Goal: Information Seeking & Learning: Find specific fact

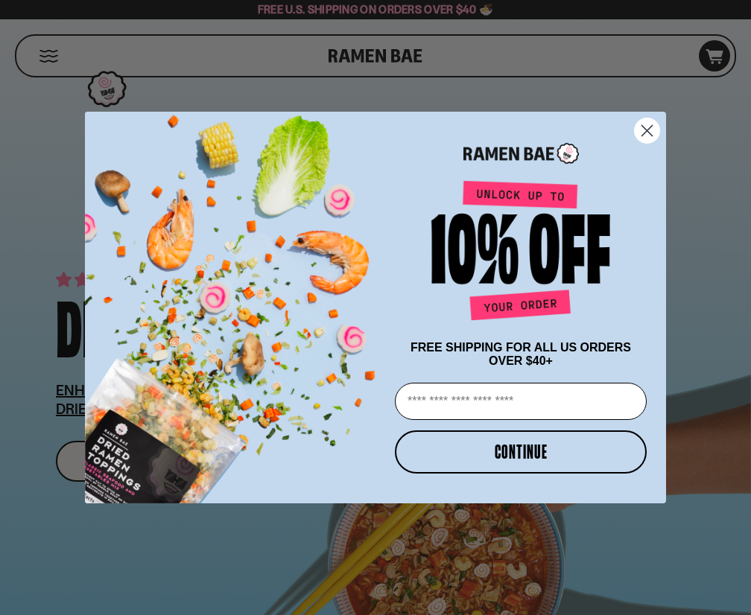
click at [649, 137] on circle "Close dialog" at bounding box center [646, 130] width 25 height 25
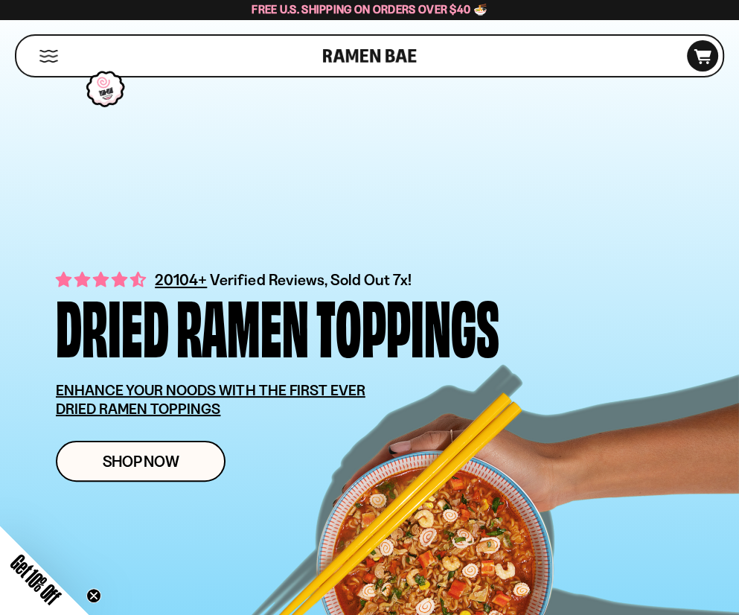
click at [649, 137] on div "20104+ Verified Reviews, Sold Out 7x! Dried Ramen Toppings ENHANCE YOUR NOODS W…" at bounding box center [369, 336] width 717 height 620
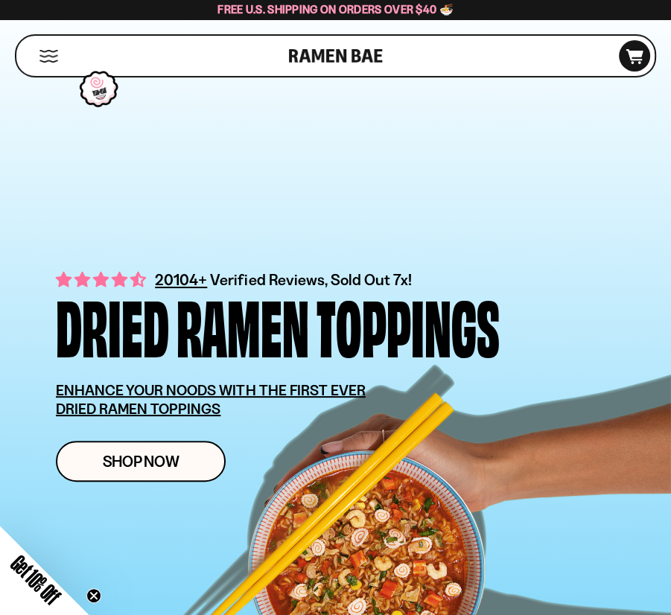
click at [118, 330] on div "Dried" at bounding box center [112, 325] width 113 height 68
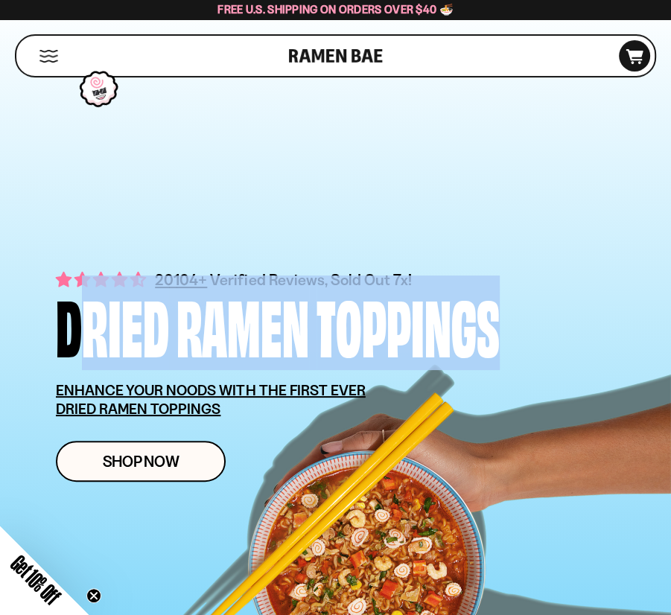
drag, startPoint x: 118, startPoint y: 330, endPoint x: 400, endPoint y: 319, distance: 281.7
click at [400, 319] on div "Dried Ramen Toppings" at bounding box center [278, 325] width 444 height 68
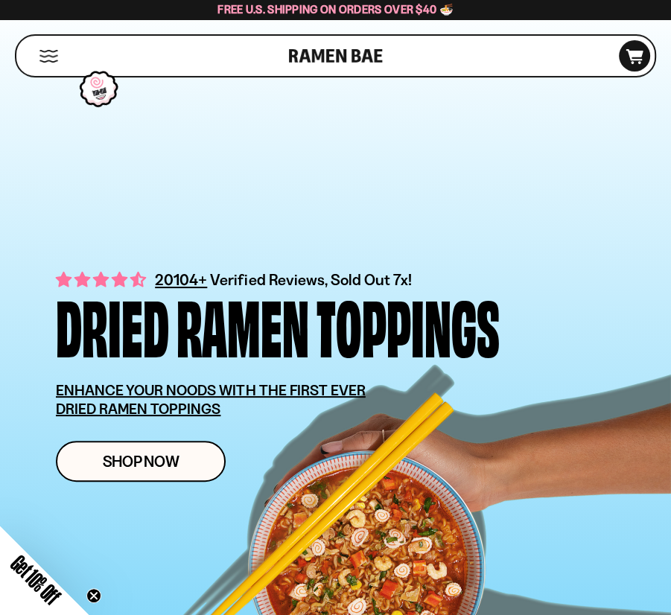
click at [70, 392] on u "ENHANCE YOUR NOODS WITH THE FIRST EVER DRIED RAMEN TOPPINGS" at bounding box center [211, 399] width 310 height 36
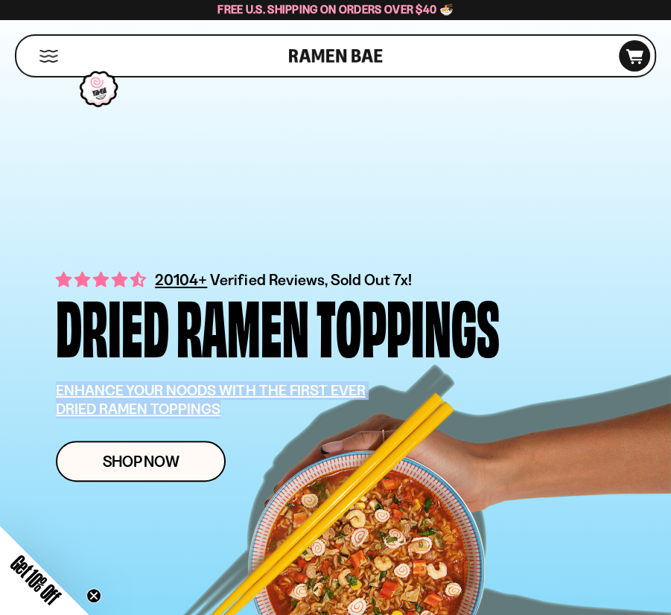
drag, startPoint x: 70, startPoint y: 392, endPoint x: 178, endPoint y: 406, distance: 108.9
click at [178, 406] on u "ENHANCE YOUR NOODS WITH THE FIRST EVER DRIED RAMEN TOPPINGS" at bounding box center [211, 399] width 310 height 36
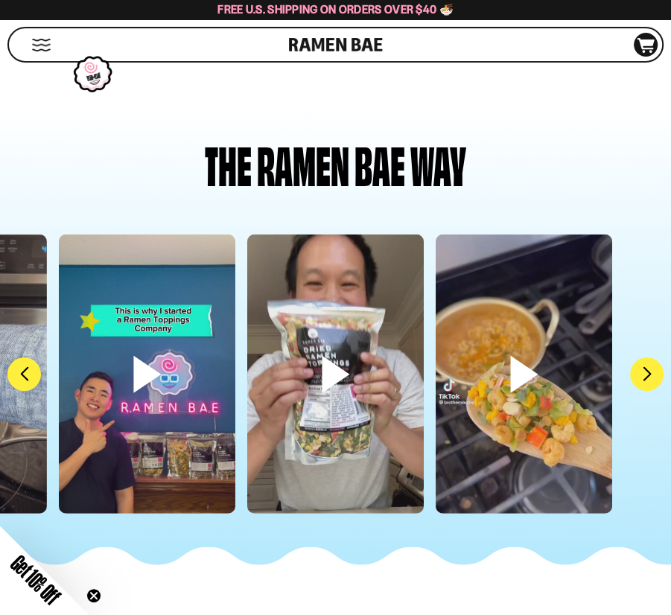
scroll to position [5212, 0]
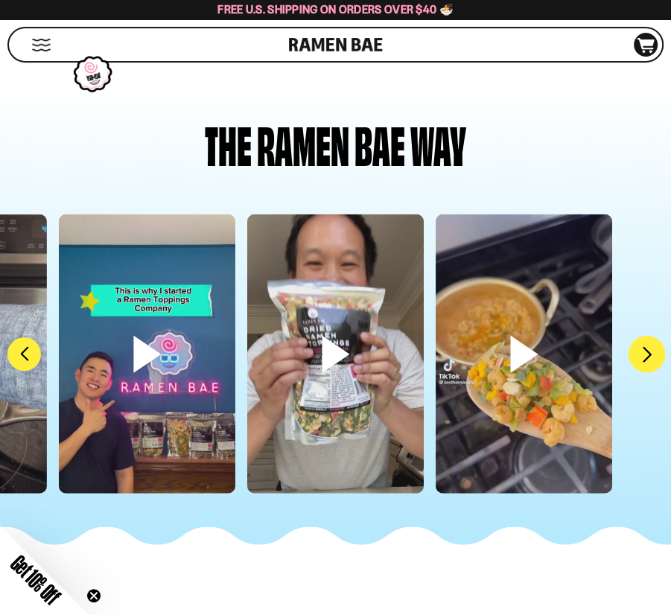
click at [638, 360] on button "FADCB6FD-DFAB-4417-9F21-029242090B77" at bounding box center [646, 354] width 37 height 37
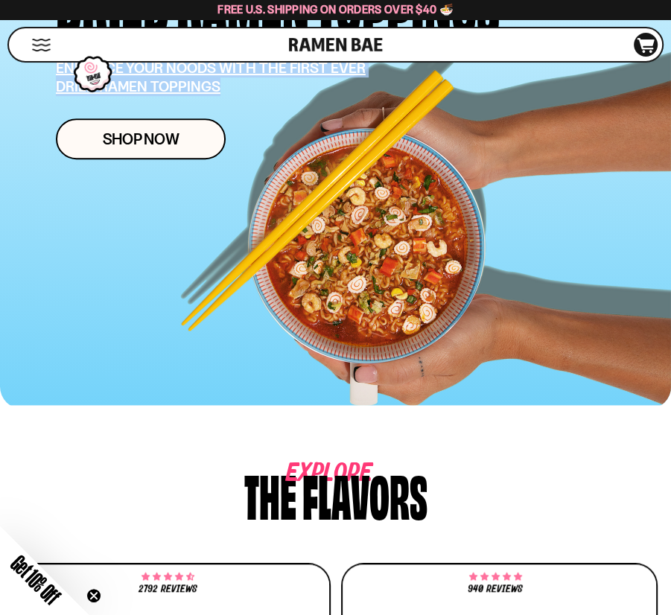
scroll to position [0, 0]
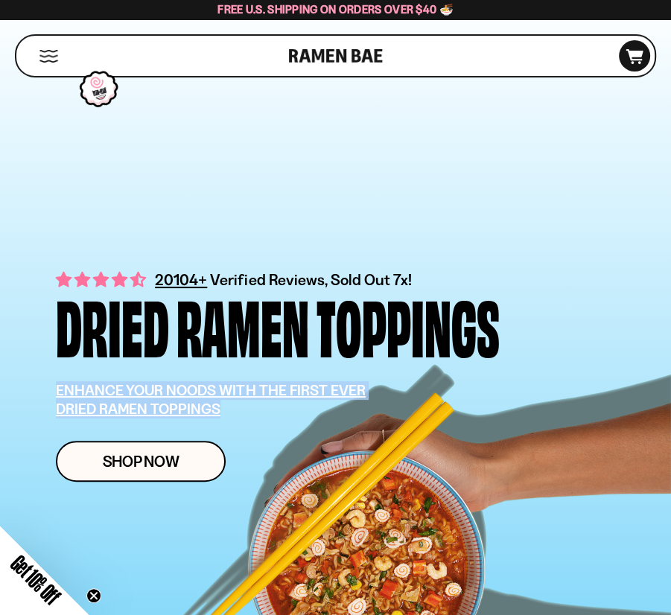
click at [332, 60] on link at bounding box center [336, 56] width 94 height 40
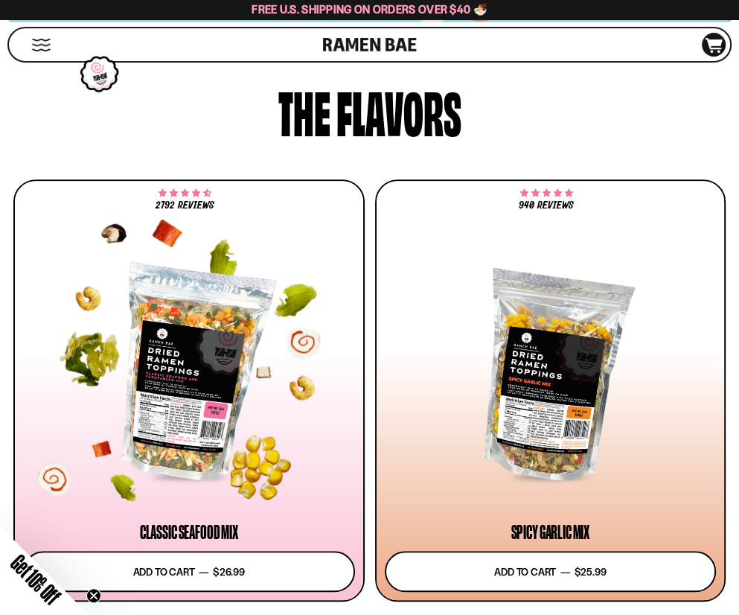
scroll to position [894, 0]
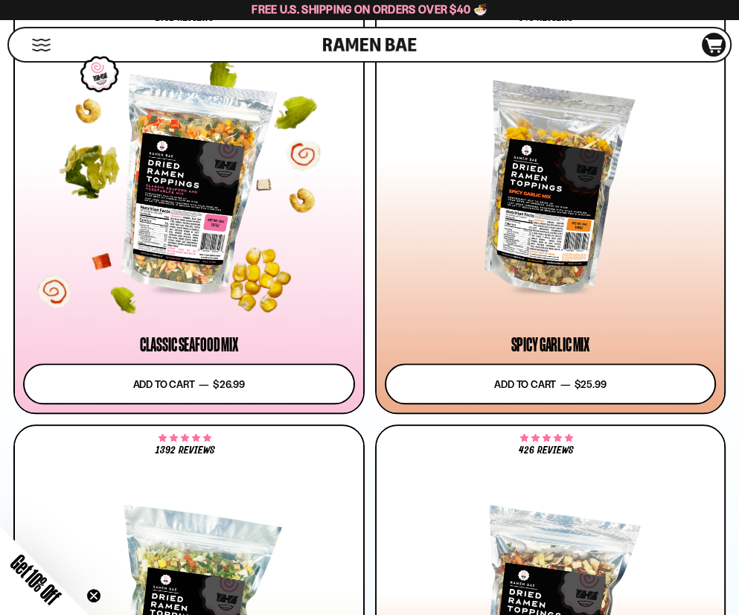
click at [232, 197] on div at bounding box center [189, 185] width 332 height 211
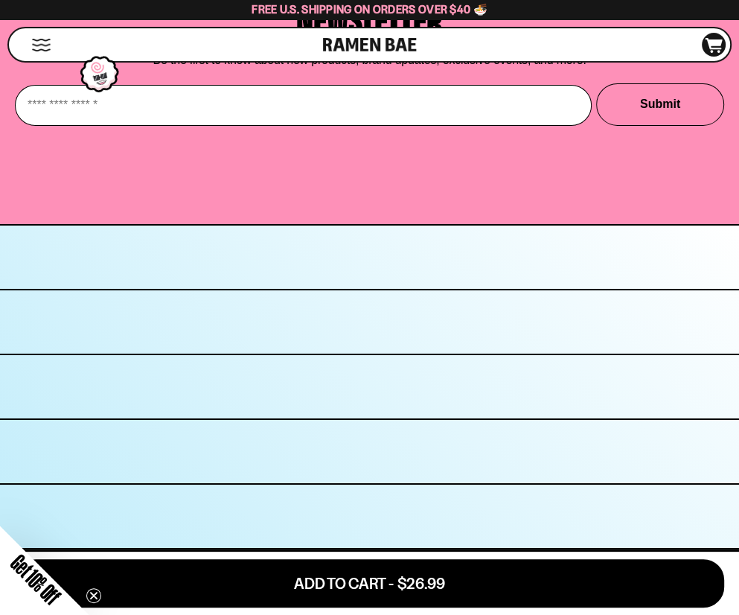
scroll to position [7028, 0]
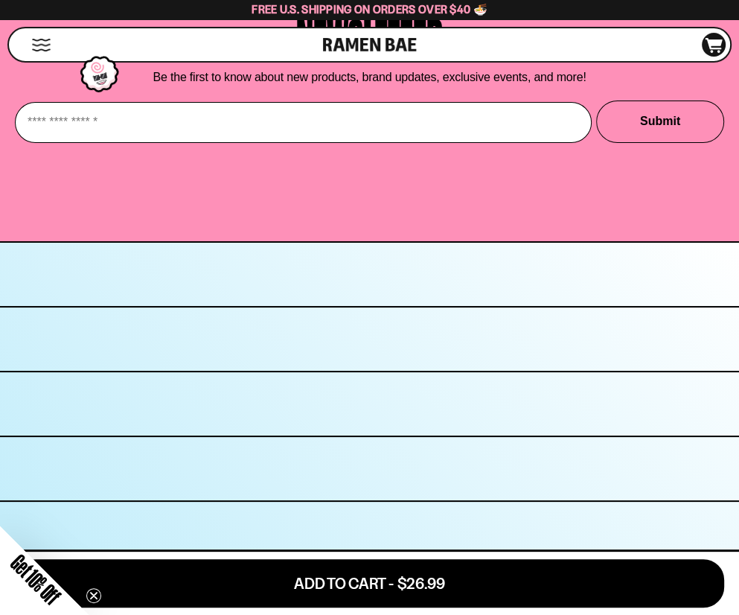
scroll to position [7252, 0]
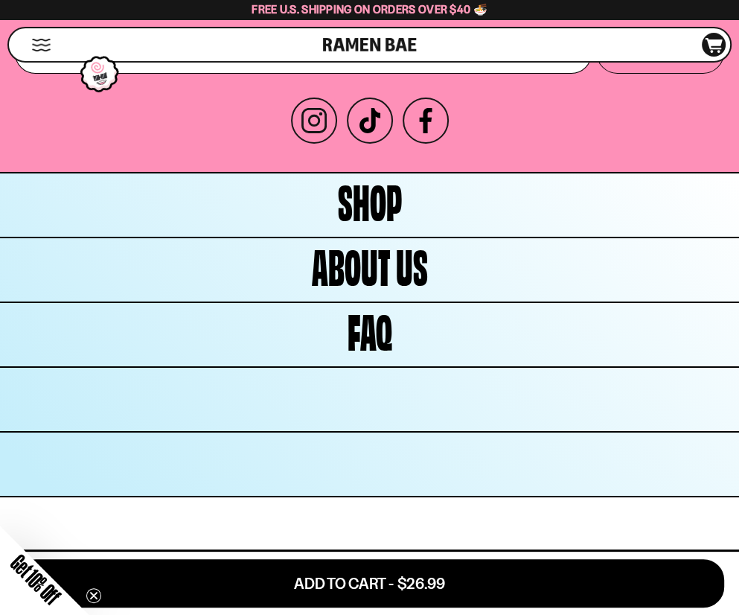
scroll to position [7103, 0]
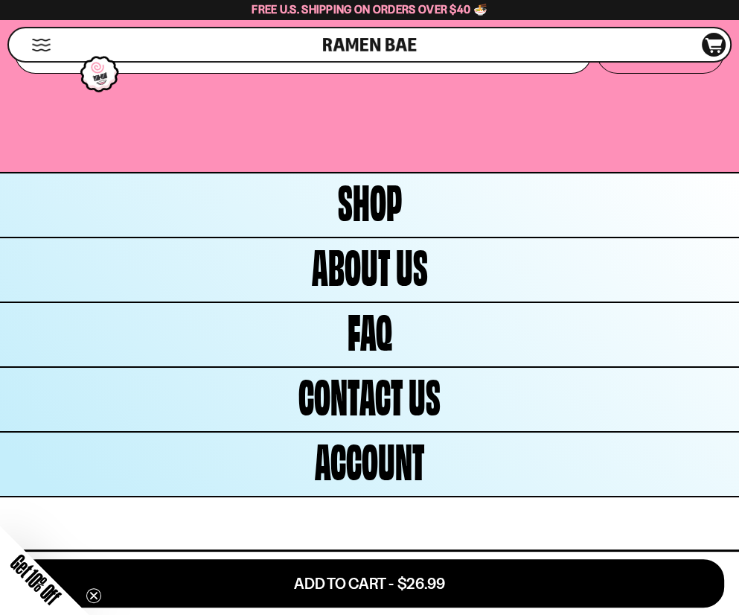
drag, startPoint x: 48, startPoint y: 302, endPoint x: 409, endPoint y: 345, distance: 363.1
drag, startPoint x: 57, startPoint y: 208, endPoint x: 474, endPoint y: 265, distance: 420.9
drag, startPoint x: 24, startPoint y: 137, endPoint x: 401, endPoint y: 192, distance: 380.8
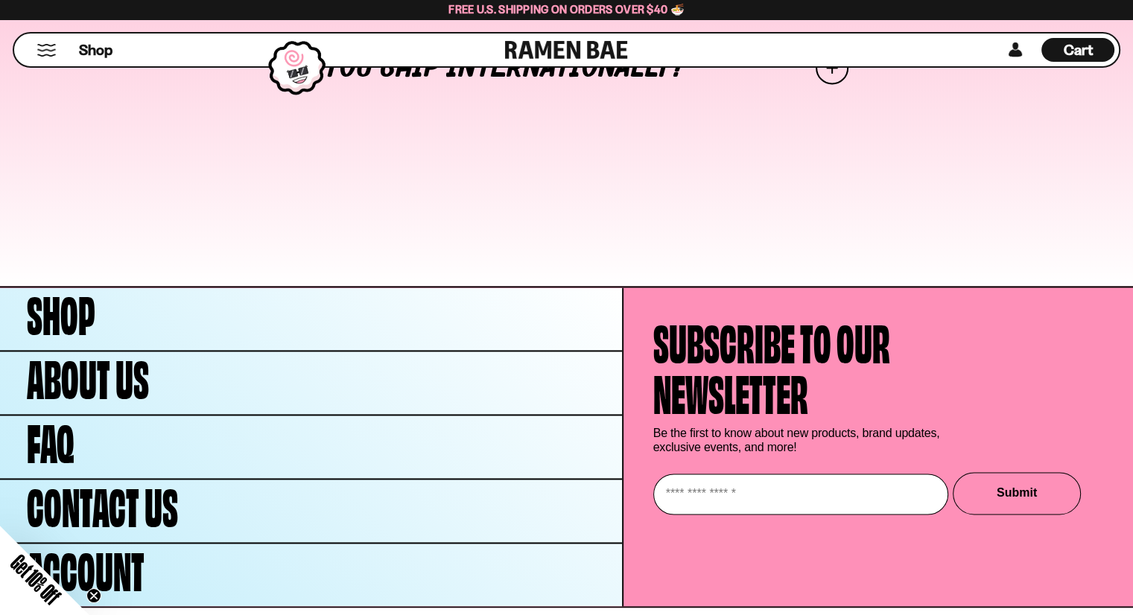
scroll to position [7792, 0]
